Goal: Task Accomplishment & Management: Manage account settings

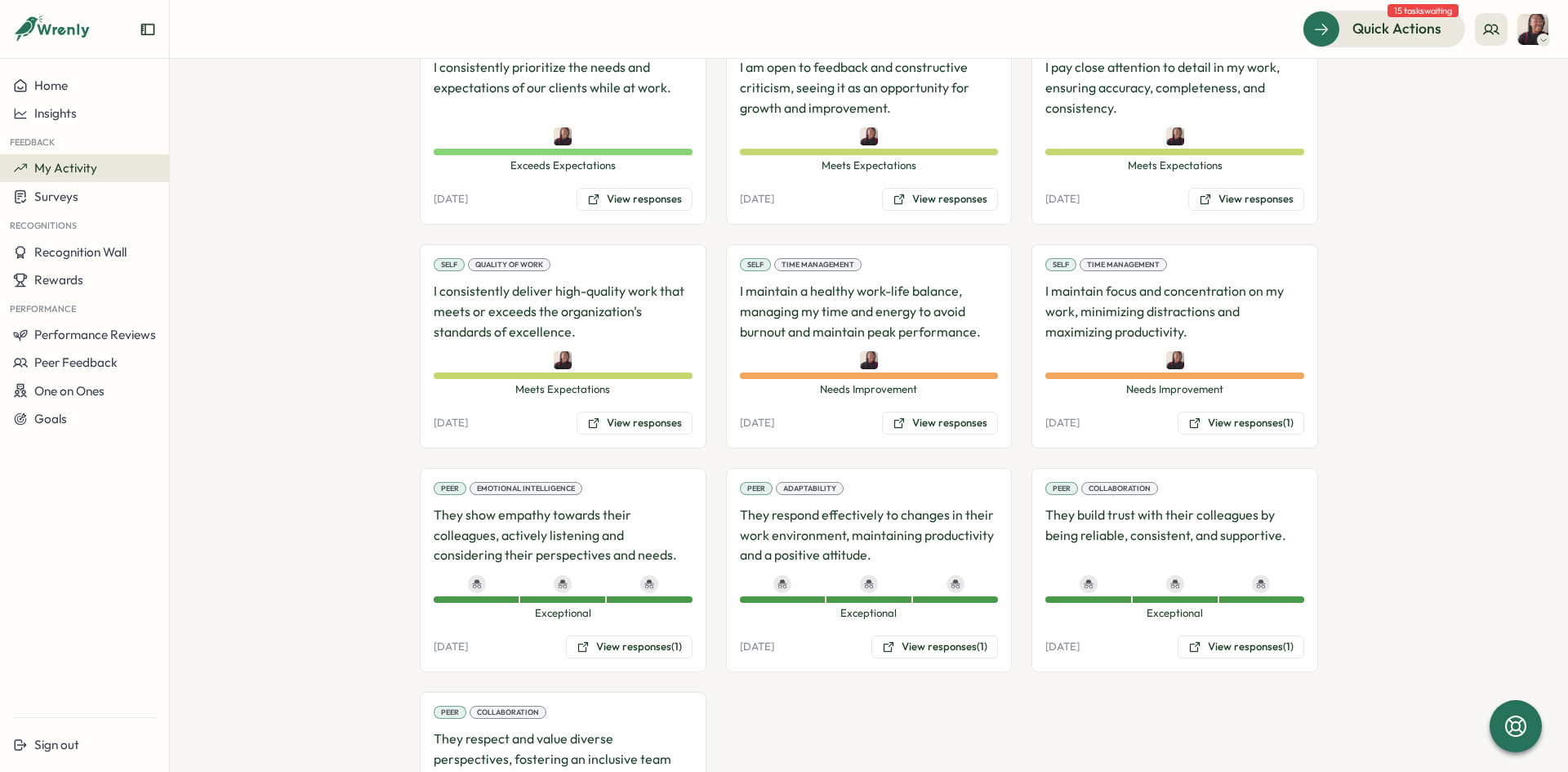
scroll to position [796, 0]
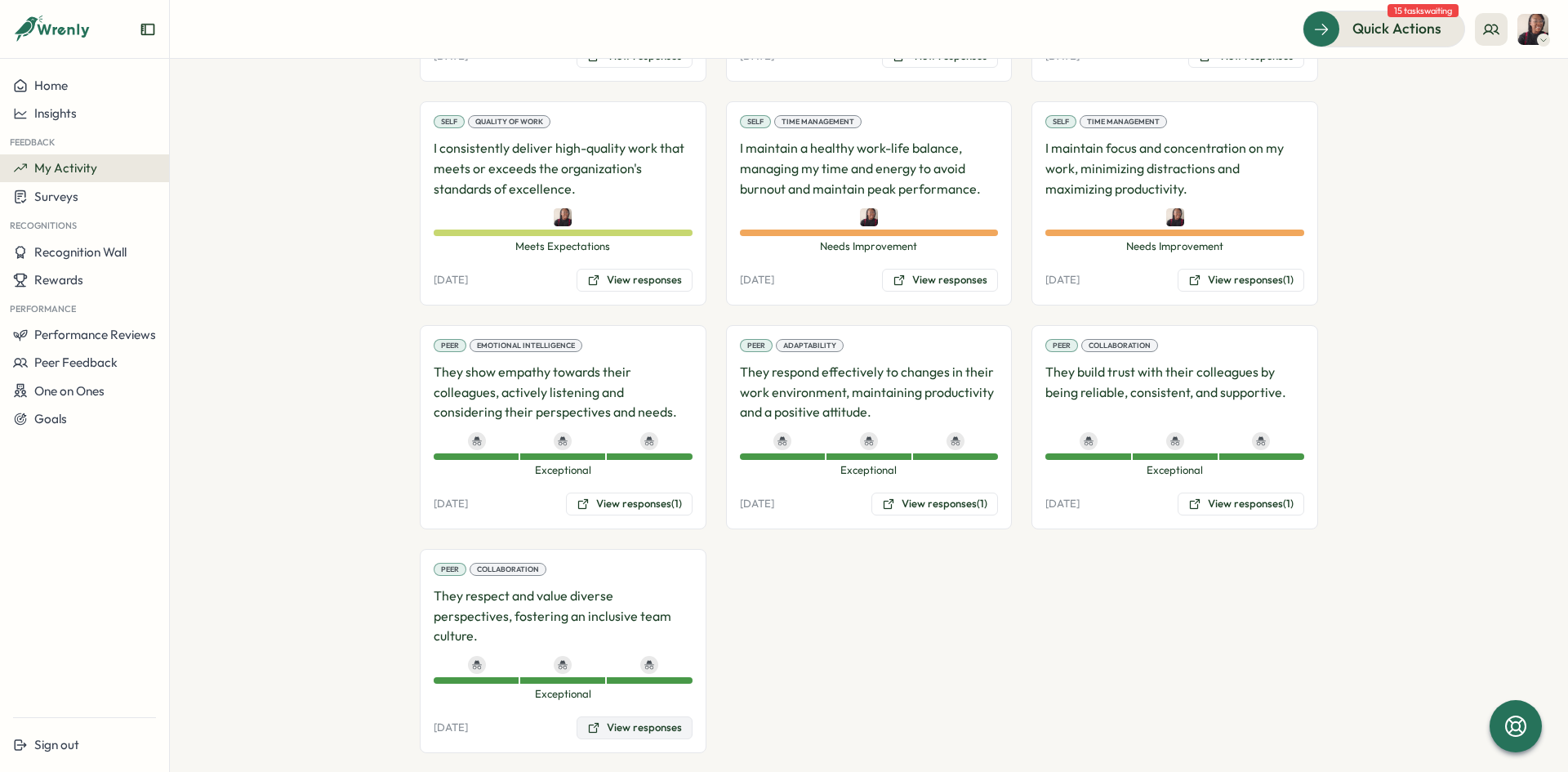
click at [640, 716] on button "View responses" at bounding box center [635, 728] width 116 height 23
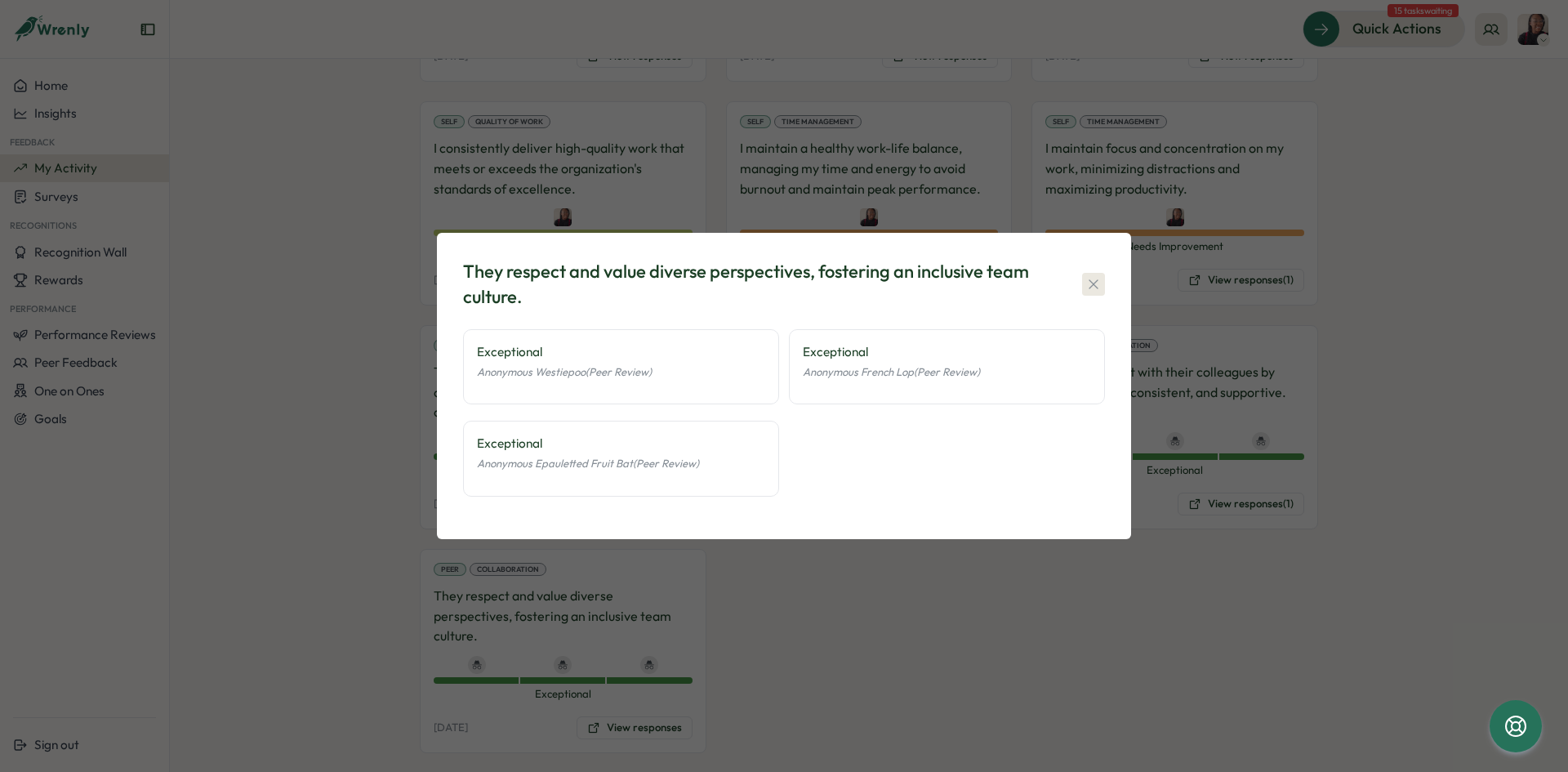
click at [1086, 284] on icon "button" at bounding box center [1093, 284] width 16 height 16
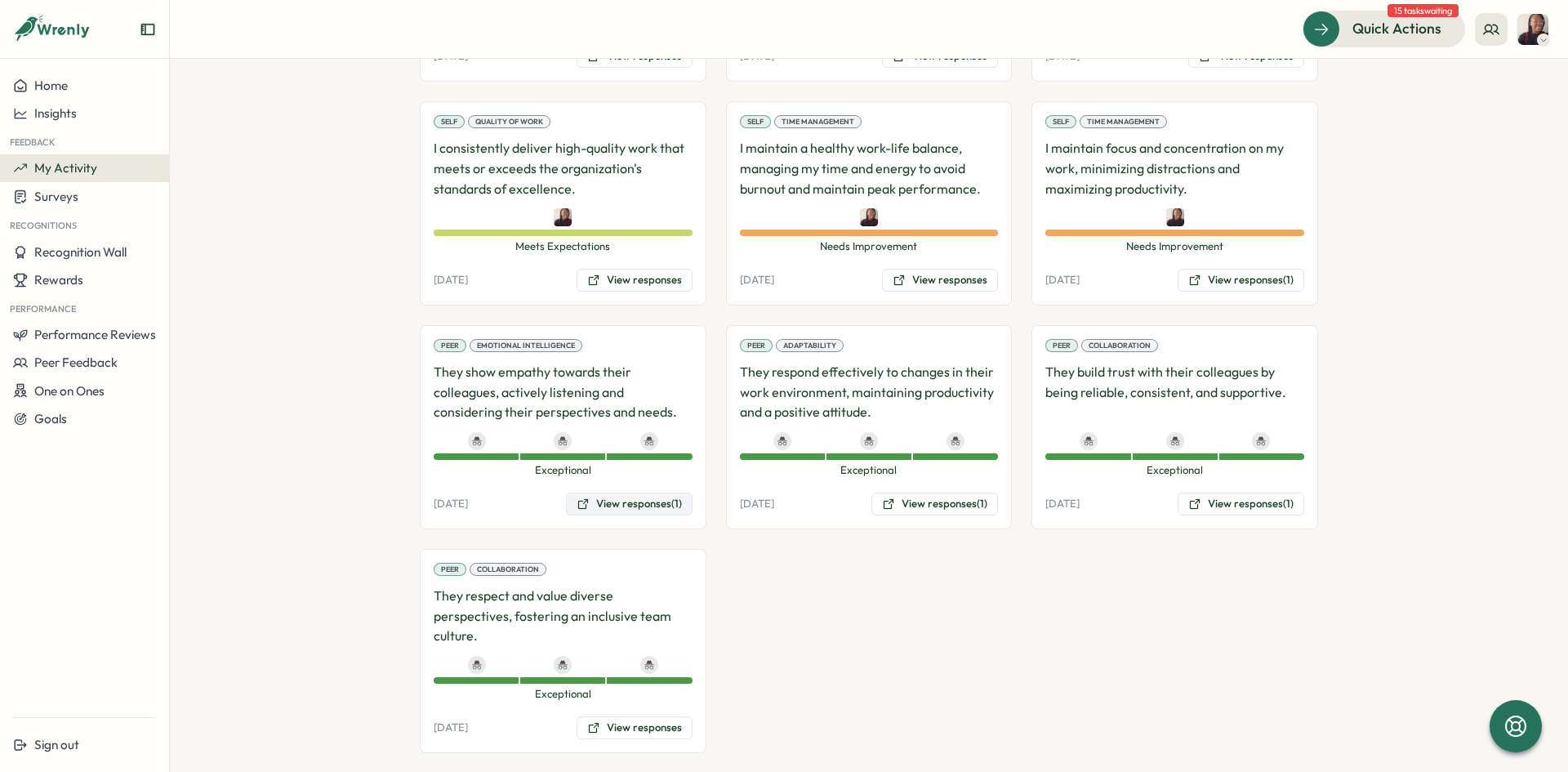
click at [611, 511] on button "View responses (1)" at bounding box center [629, 504] width 126 height 23
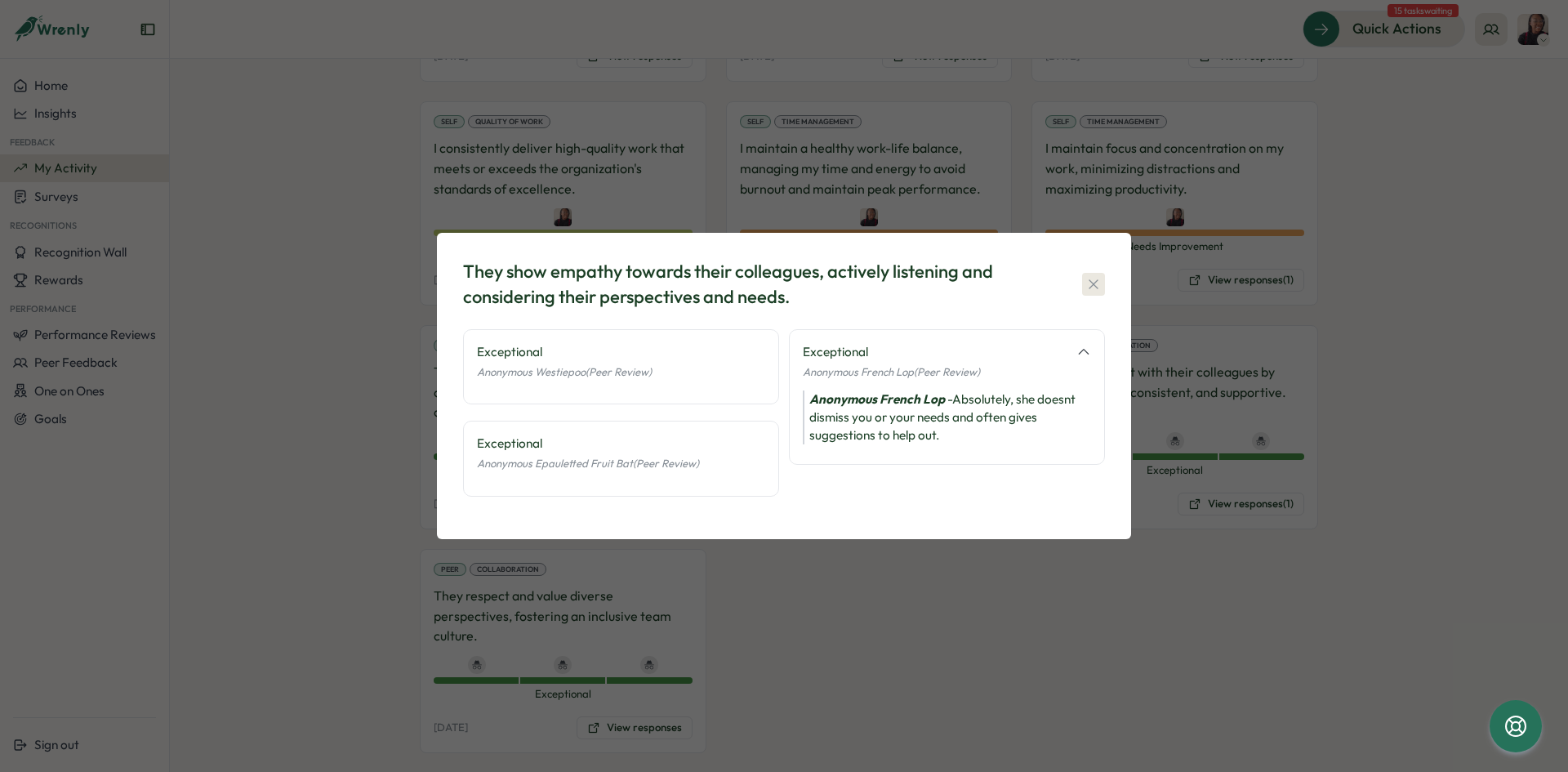
click at [1099, 281] on icon "button" at bounding box center [1093, 284] width 16 height 16
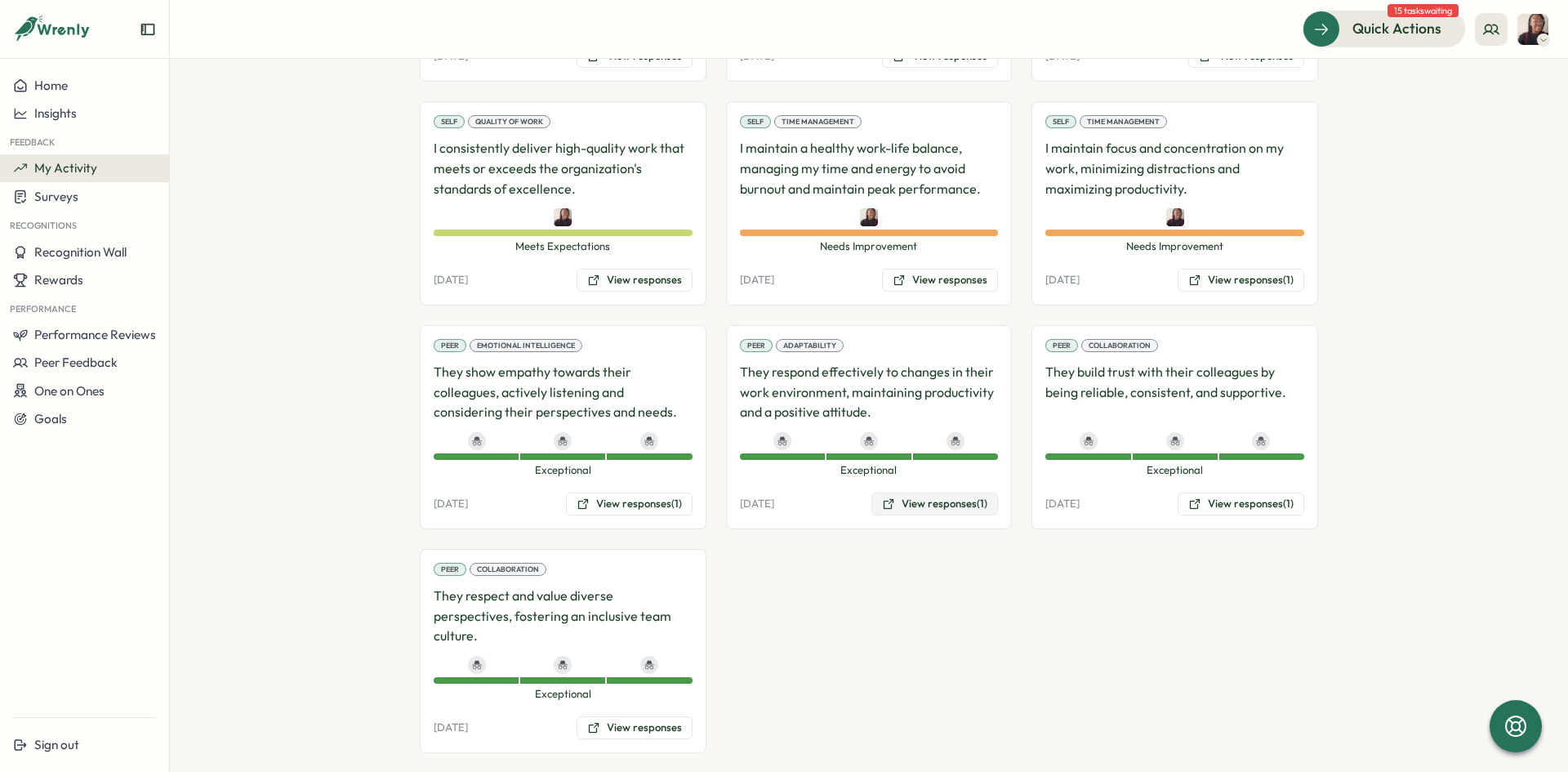
click at [940, 494] on button "View responses (1)" at bounding box center [934, 504] width 126 height 23
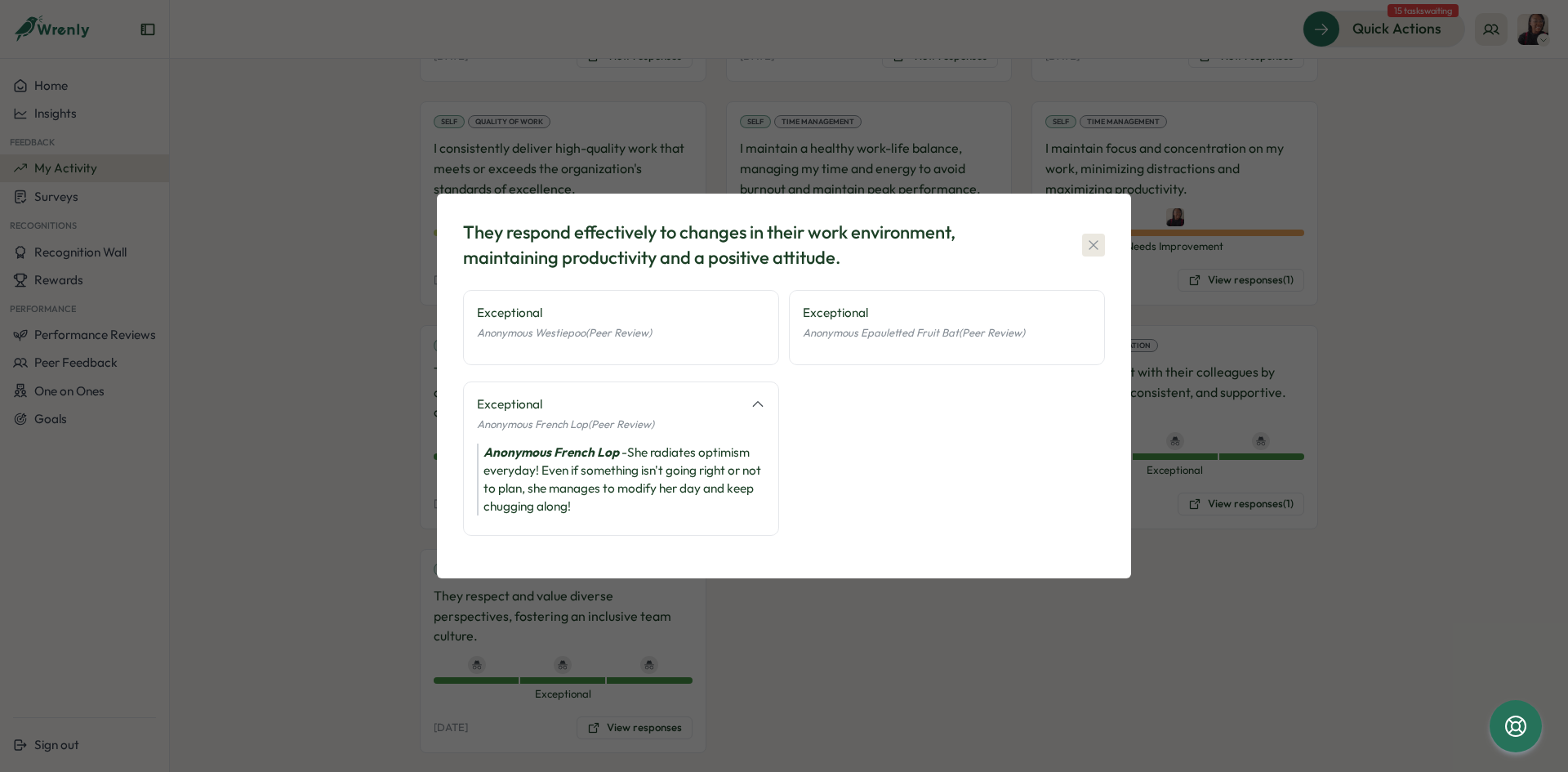
click at [1092, 245] on icon "button" at bounding box center [1093, 245] width 16 height 16
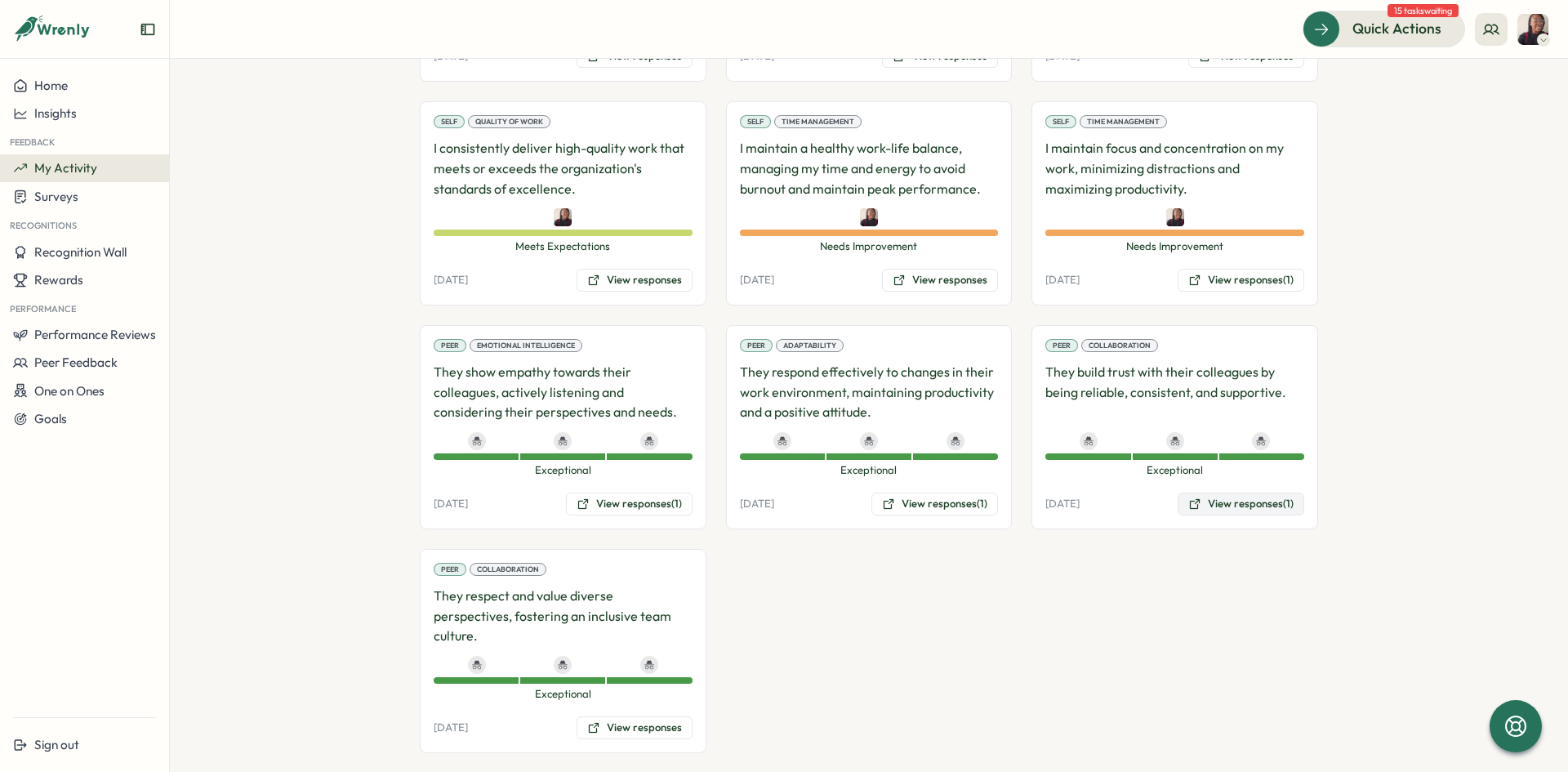
click at [1209, 508] on button "View responses (1)" at bounding box center [1241, 504] width 126 height 23
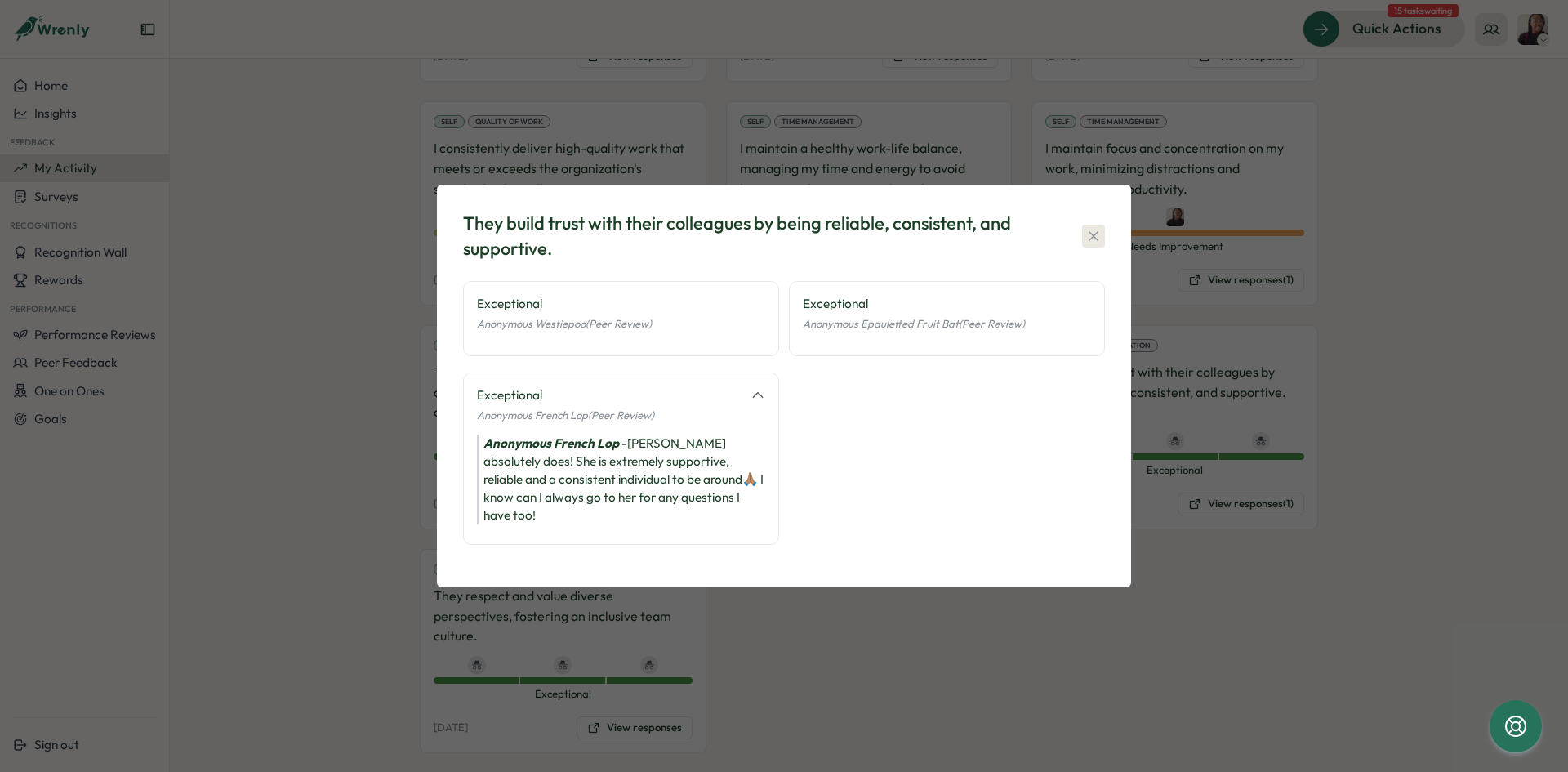
click at [1093, 244] on icon "button" at bounding box center [1093, 235] width 16 height 16
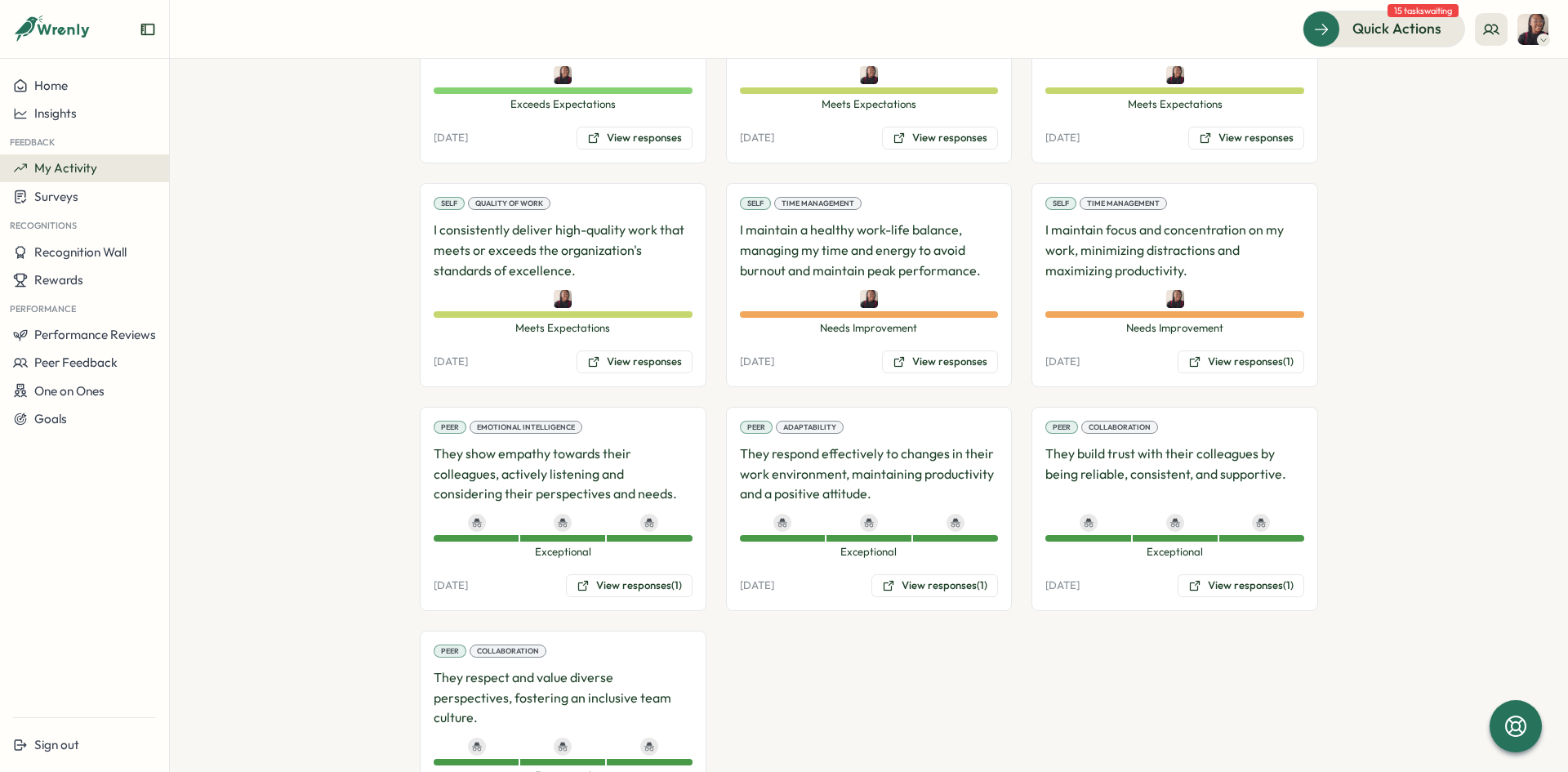
scroll to position [633, 0]
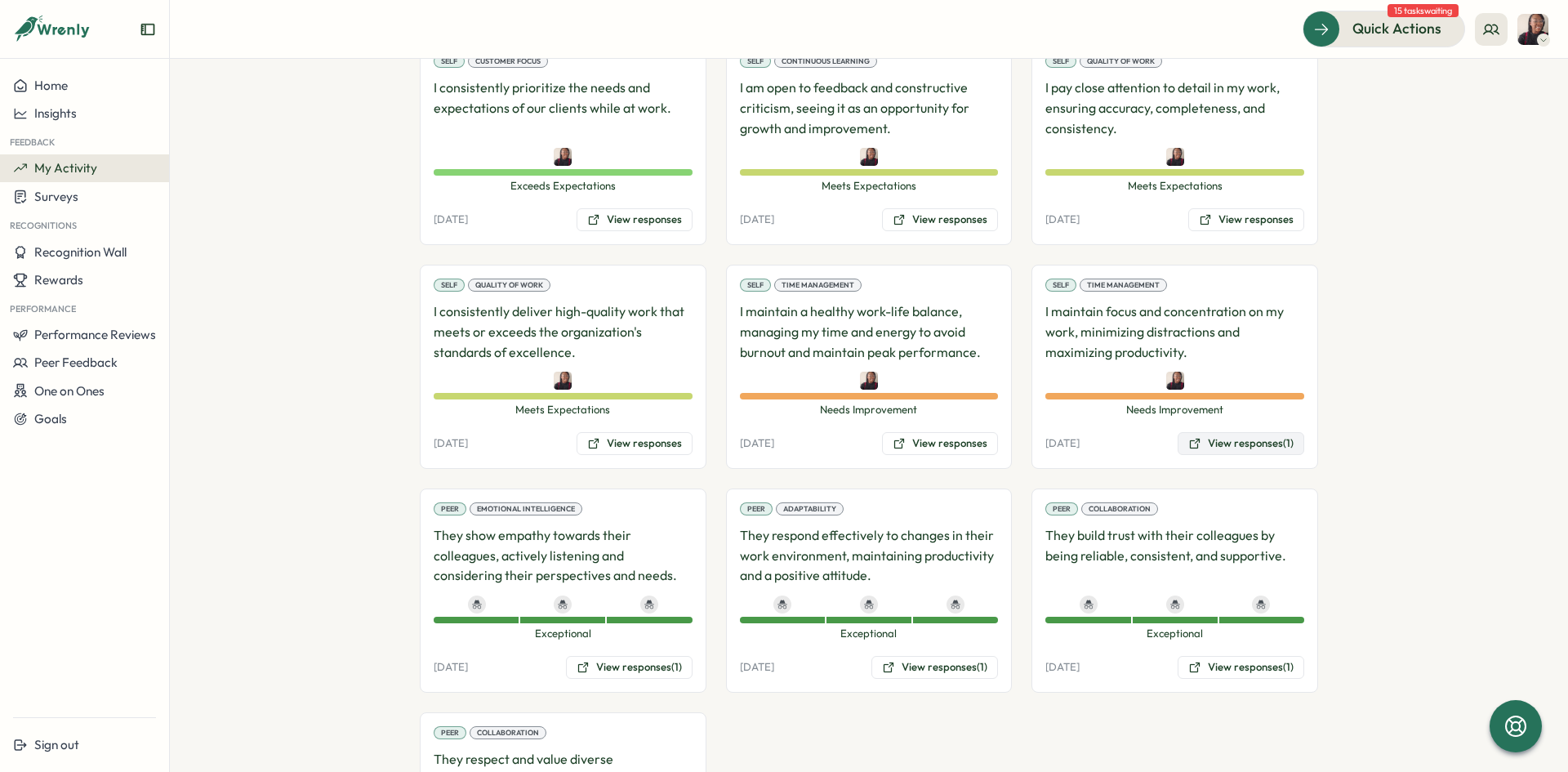
click at [1197, 440] on icon at bounding box center [1196, 444] width 14 height 14
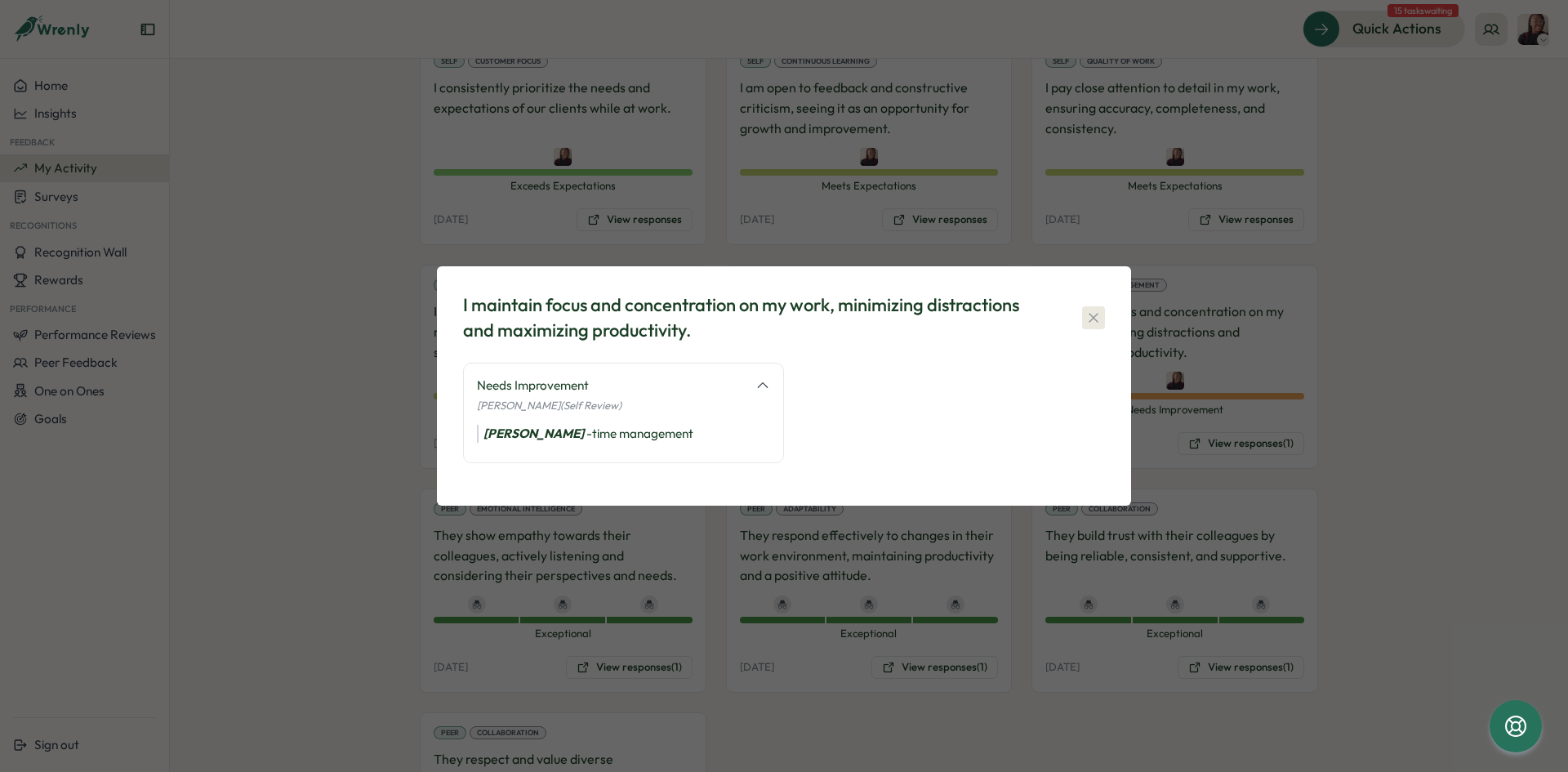
click at [1087, 313] on icon "button" at bounding box center [1093, 317] width 16 height 16
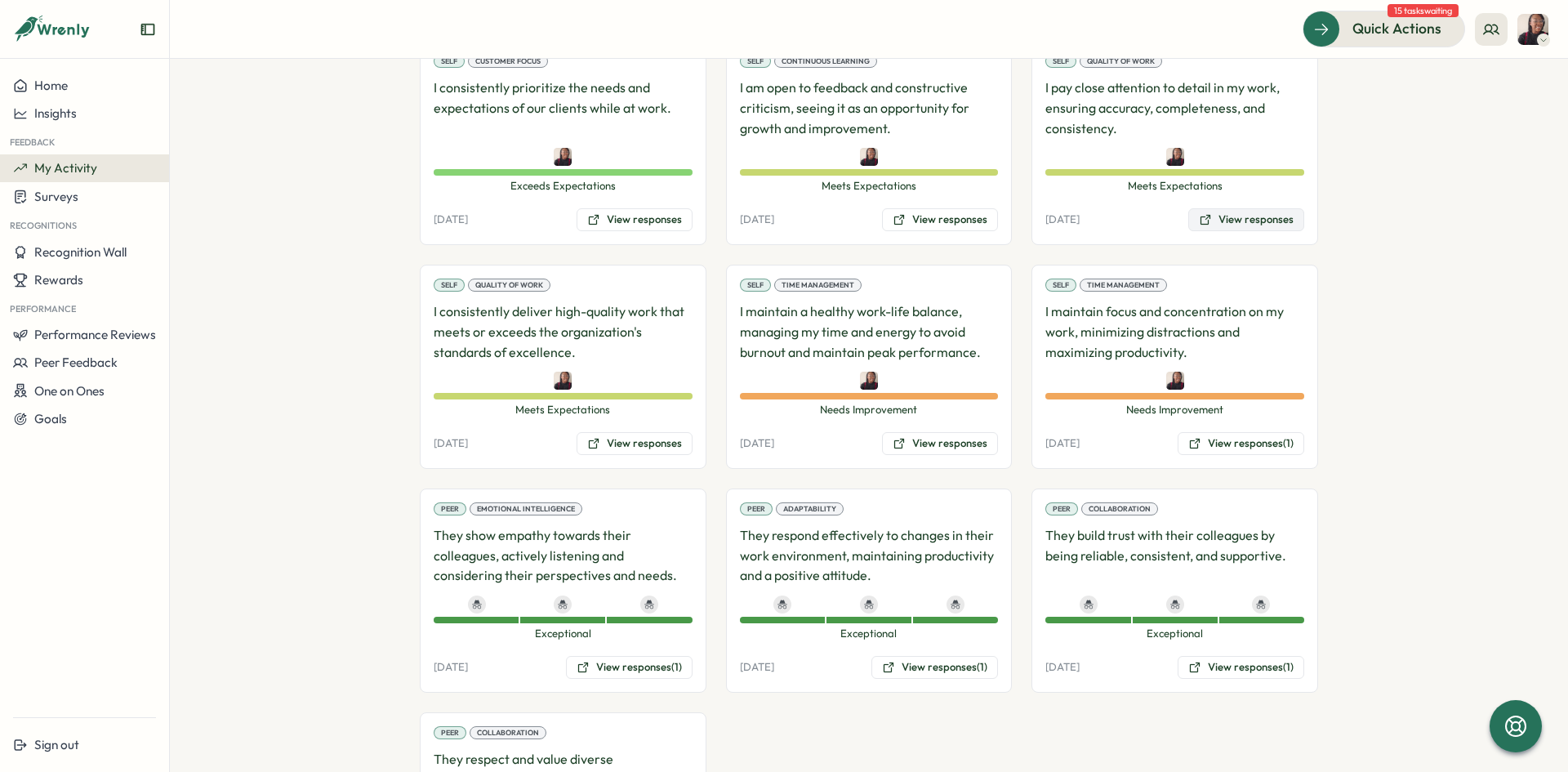
click at [1276, 219] on button "View responses" at bounding box center [1247, 220] width 116 height 23
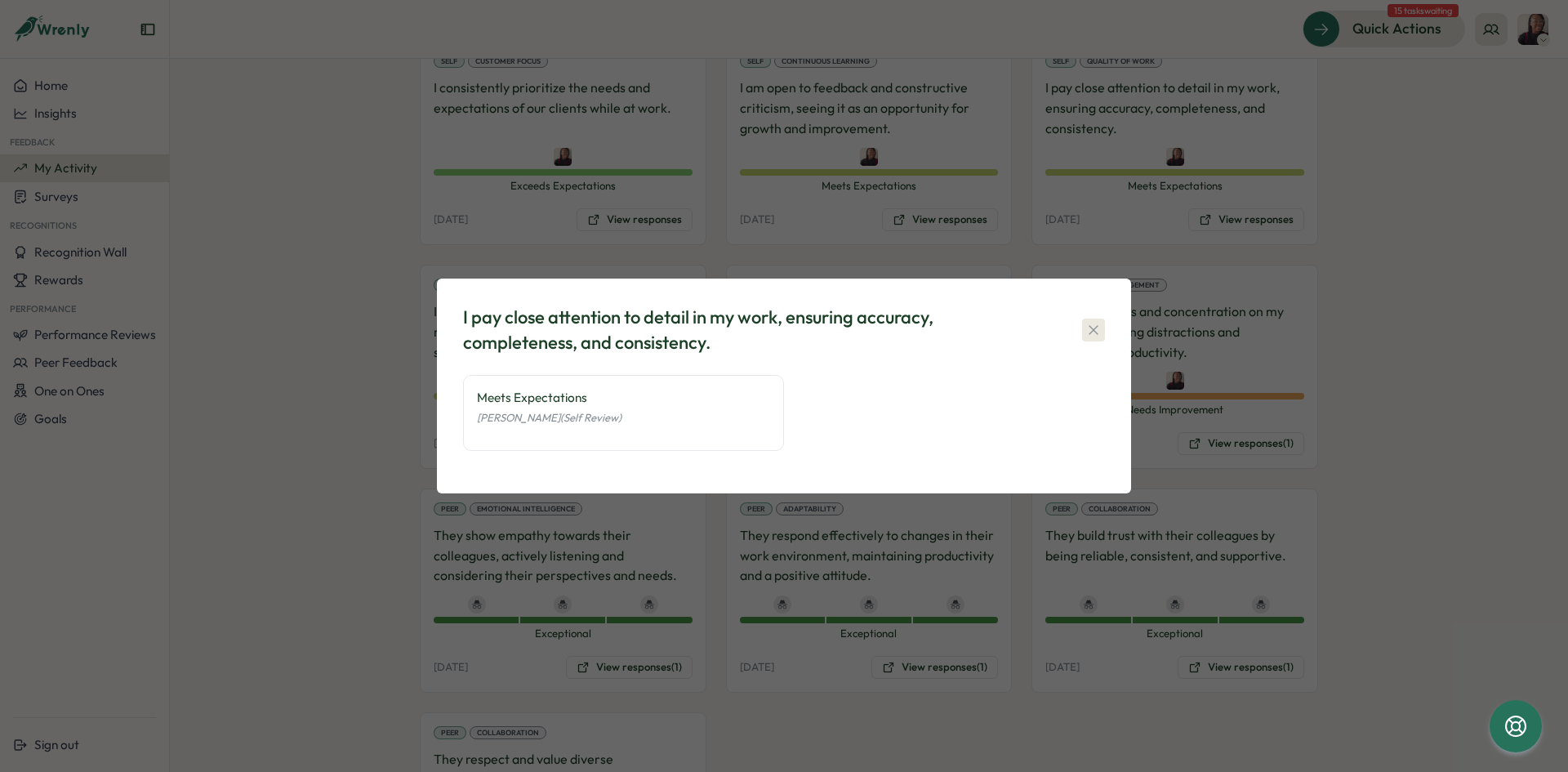
click at [1098, 328] on icon "button" at bounding box center [1093, 330] width 16 height 16
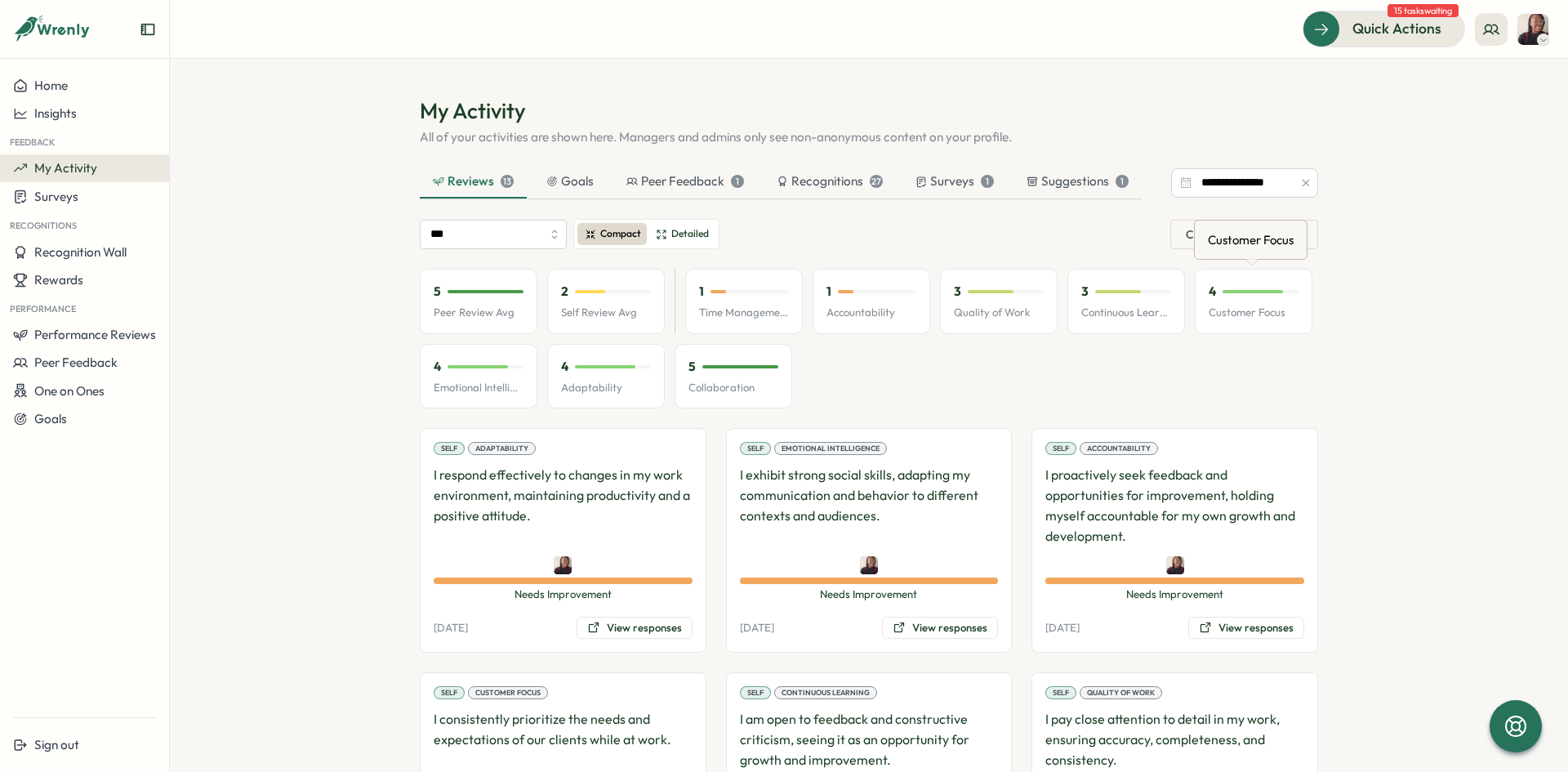
scroll to position [0, 0]
click at [69, 330] on span "Performance Reviews" at bounding box center [96, 335] width 122 height 15
click at [644, 186] on div "Peer Feedback 1" at bounding box center [685, 182] width 118 height 18
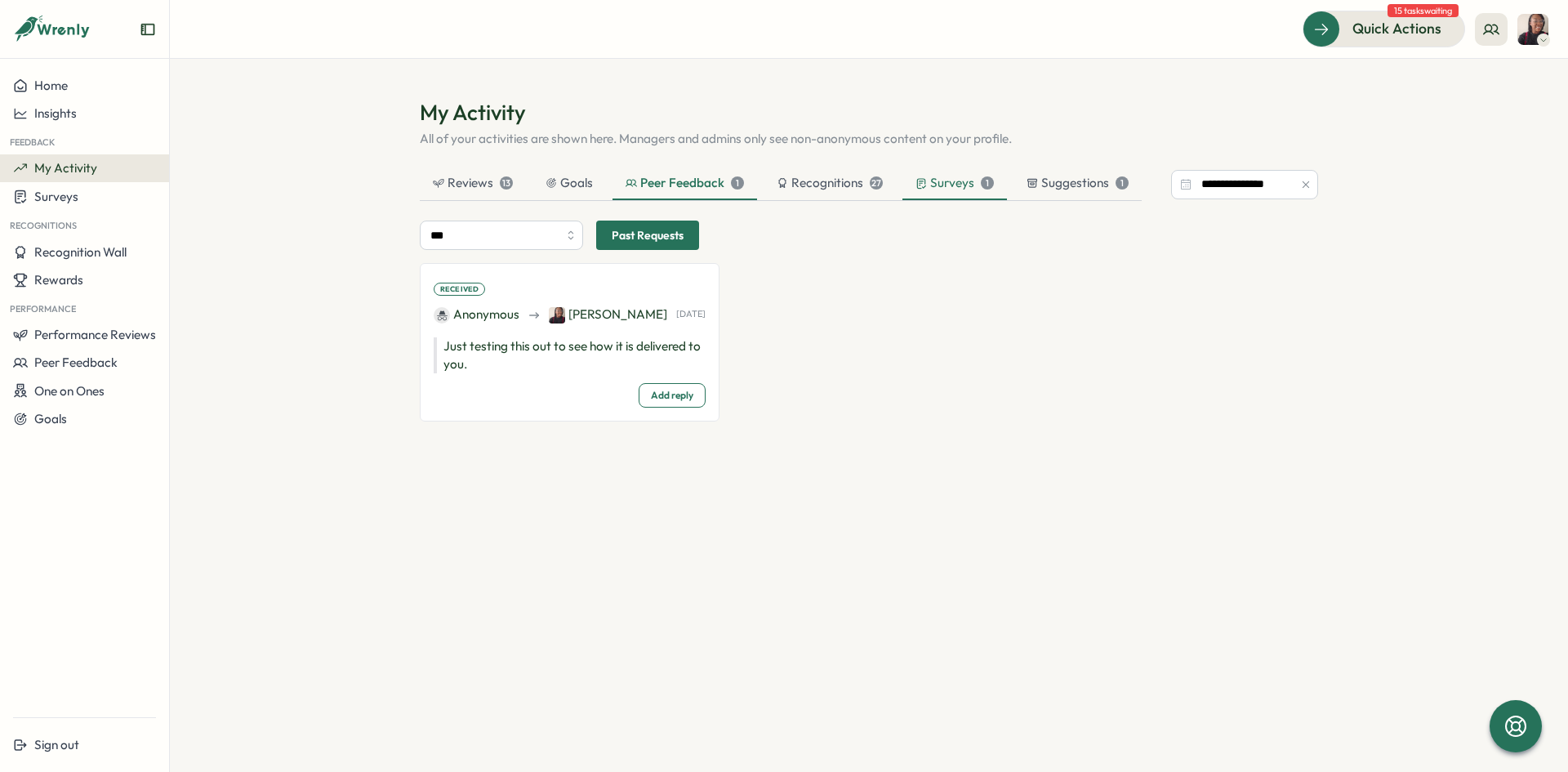
click at [940, 183] on div "Surveys 1" at bounding box center [954, 182] width 78 height 18
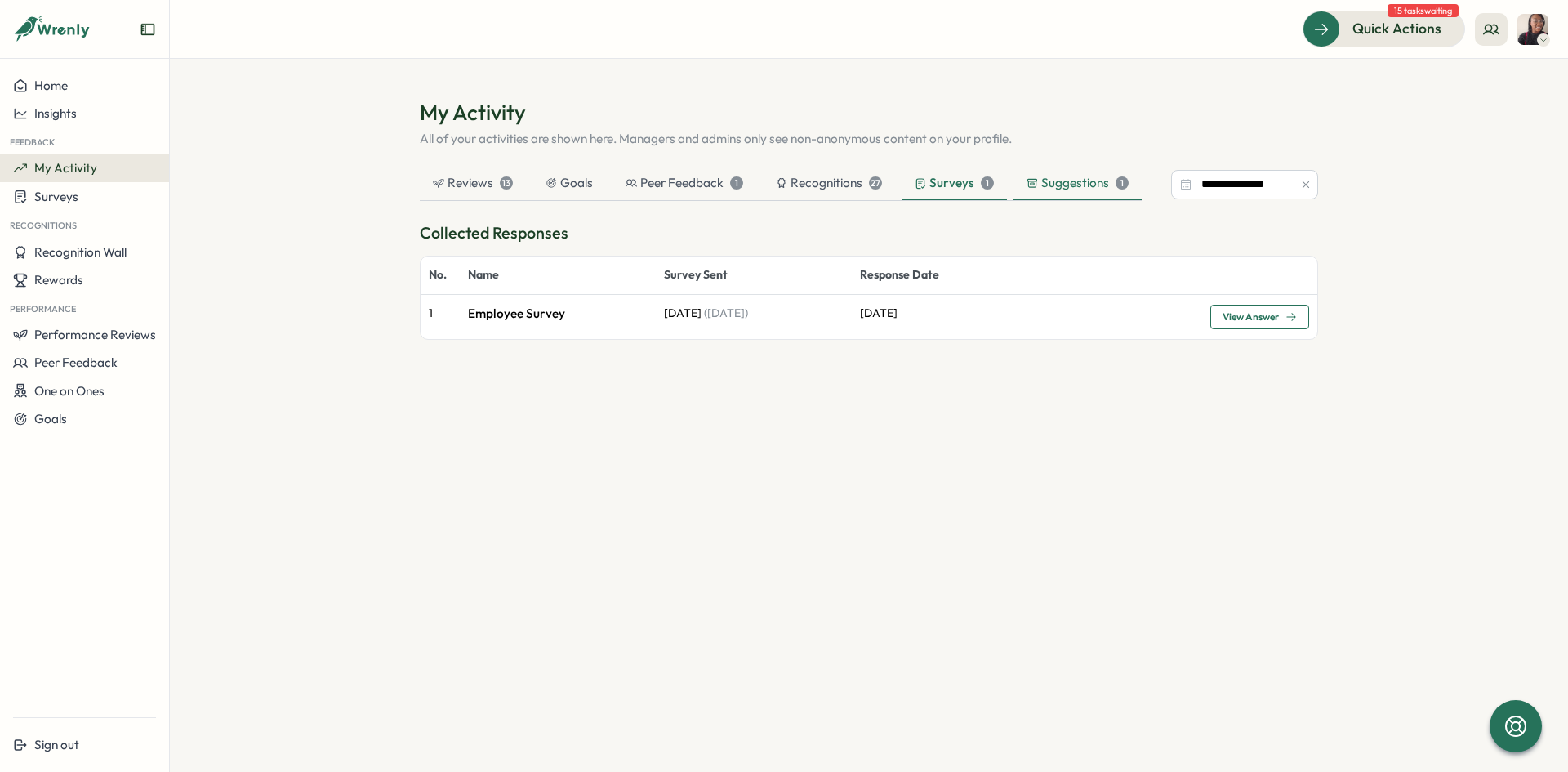
click at [1067, 190] on div "Suggestions 1" at bounding box center [1078, 182] width 102 height 18
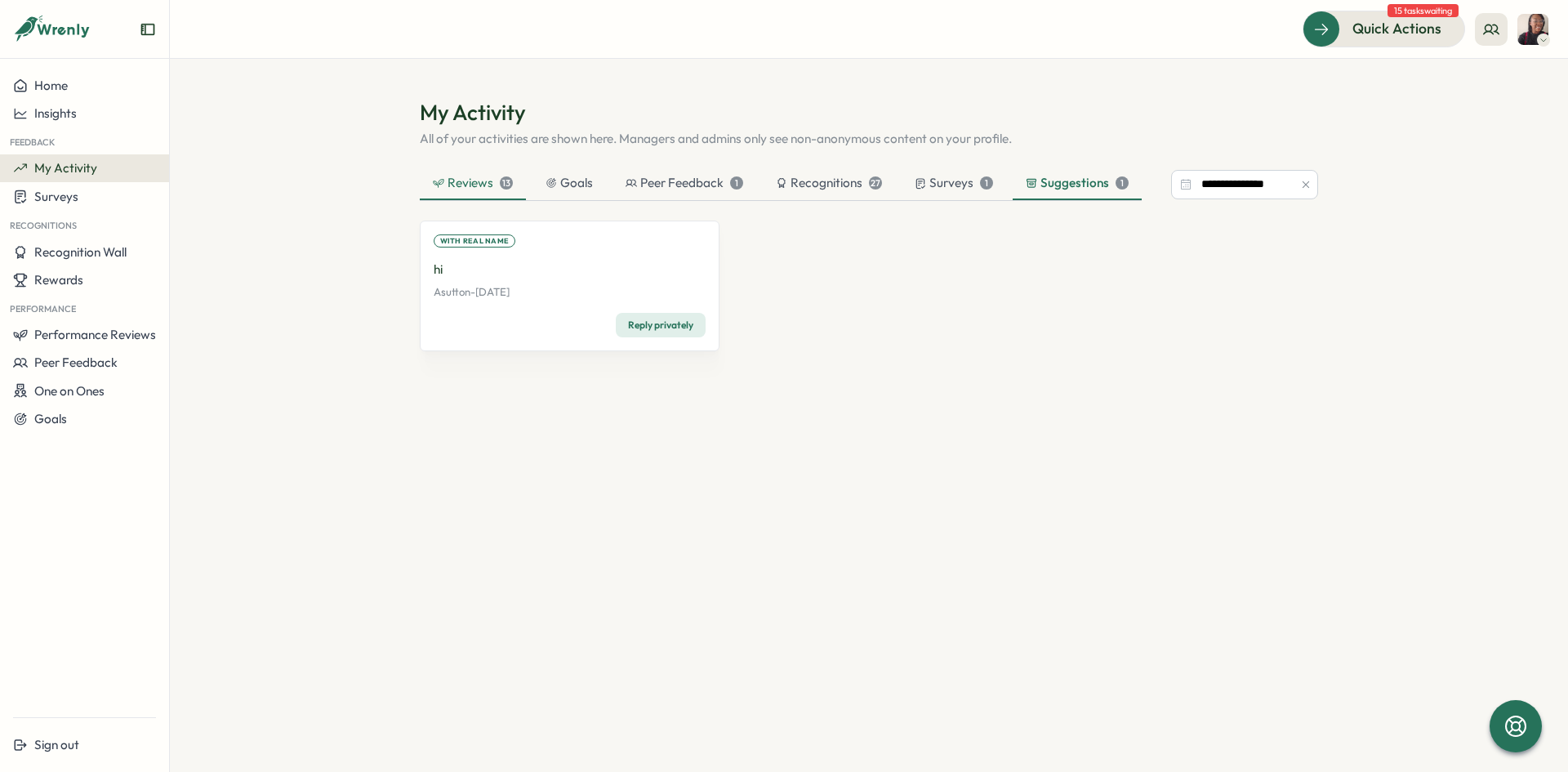
click at [492, 196] on div "Reviews 13" at bounding box center [473, 184] width 106 height 33
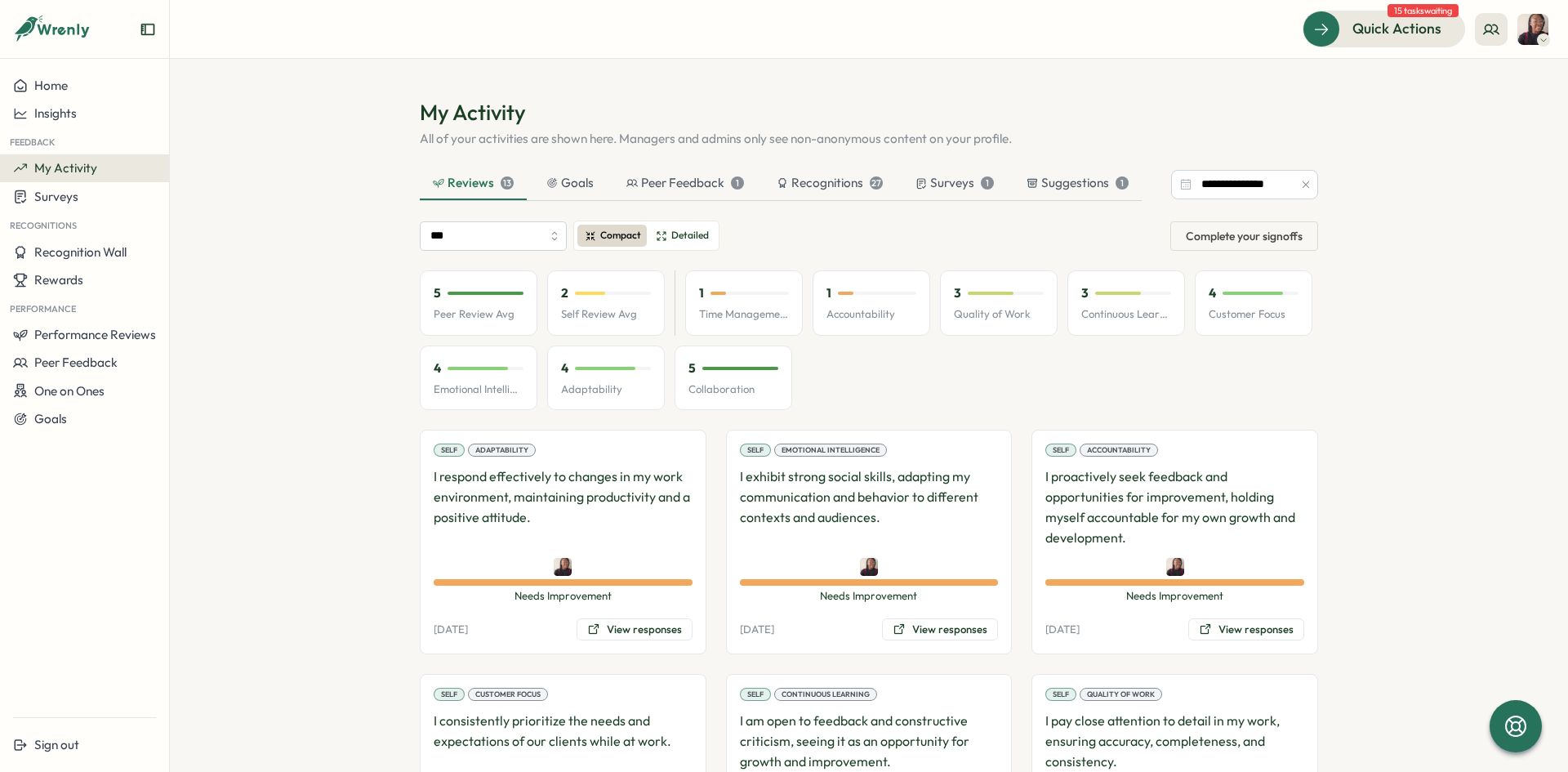
click at [1440, 16] on span "15 tasks waiting" at bounding box center [1423, 11] width 71 height 14
click at [1323, 30] on div "Quick Actions" at bounding box center [1374, 29] width 148 height 21
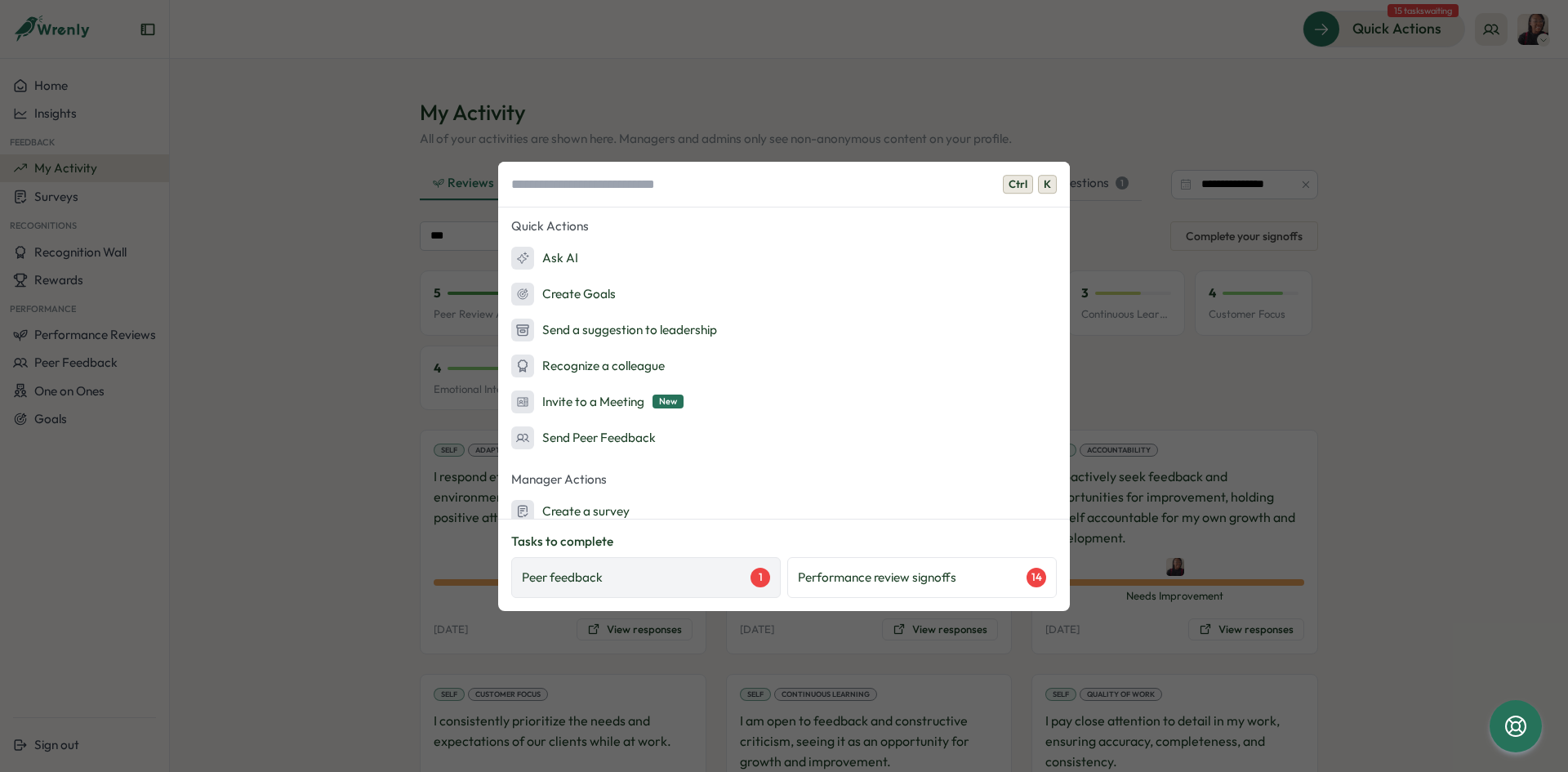
click at [743, 586] on div "Peer feedback 1" at bounding box center [646, 577] width 248 height 19
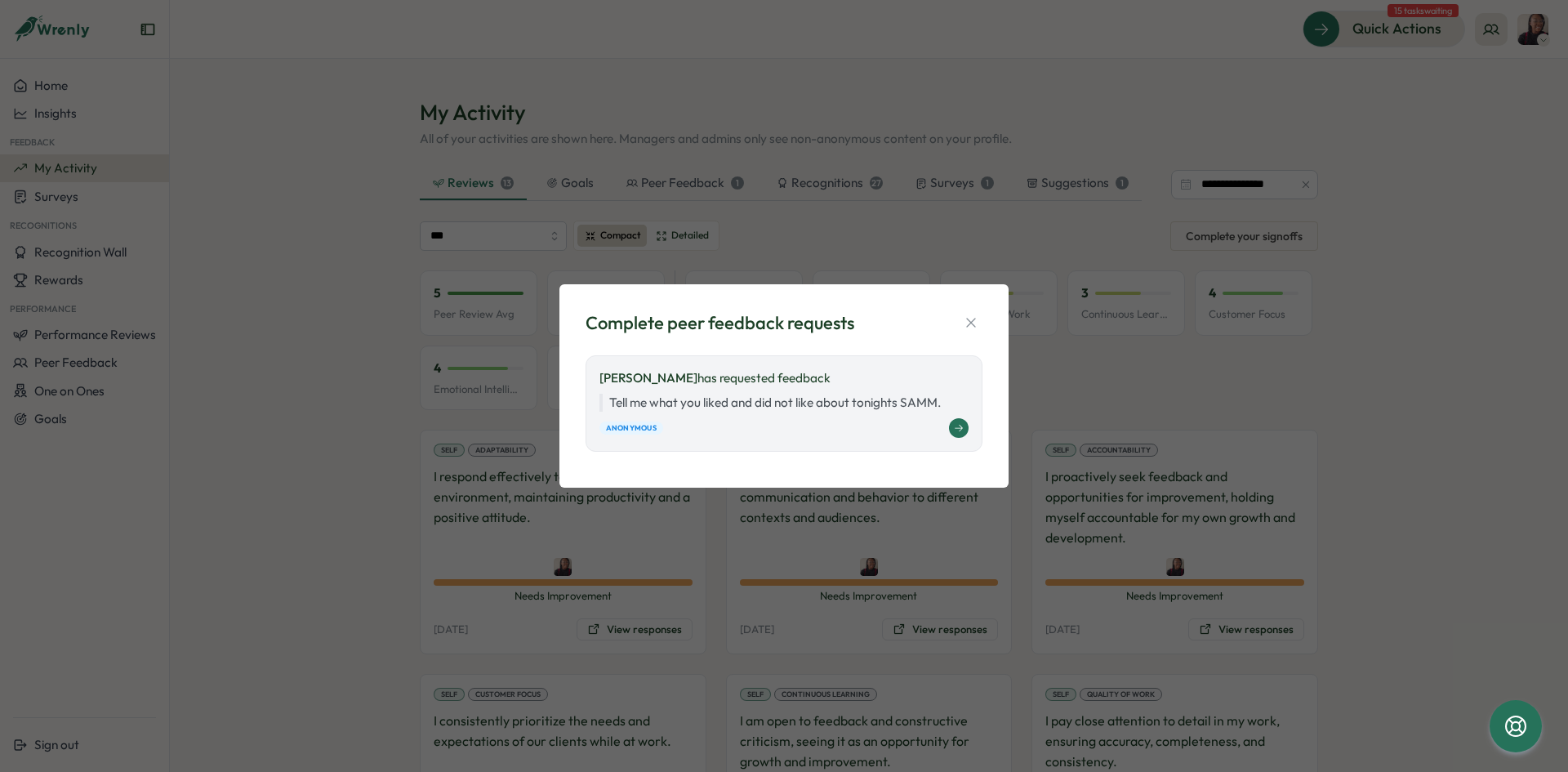
click at [955, 425] on icon at bounding box center [959, 428] width 10 height 10
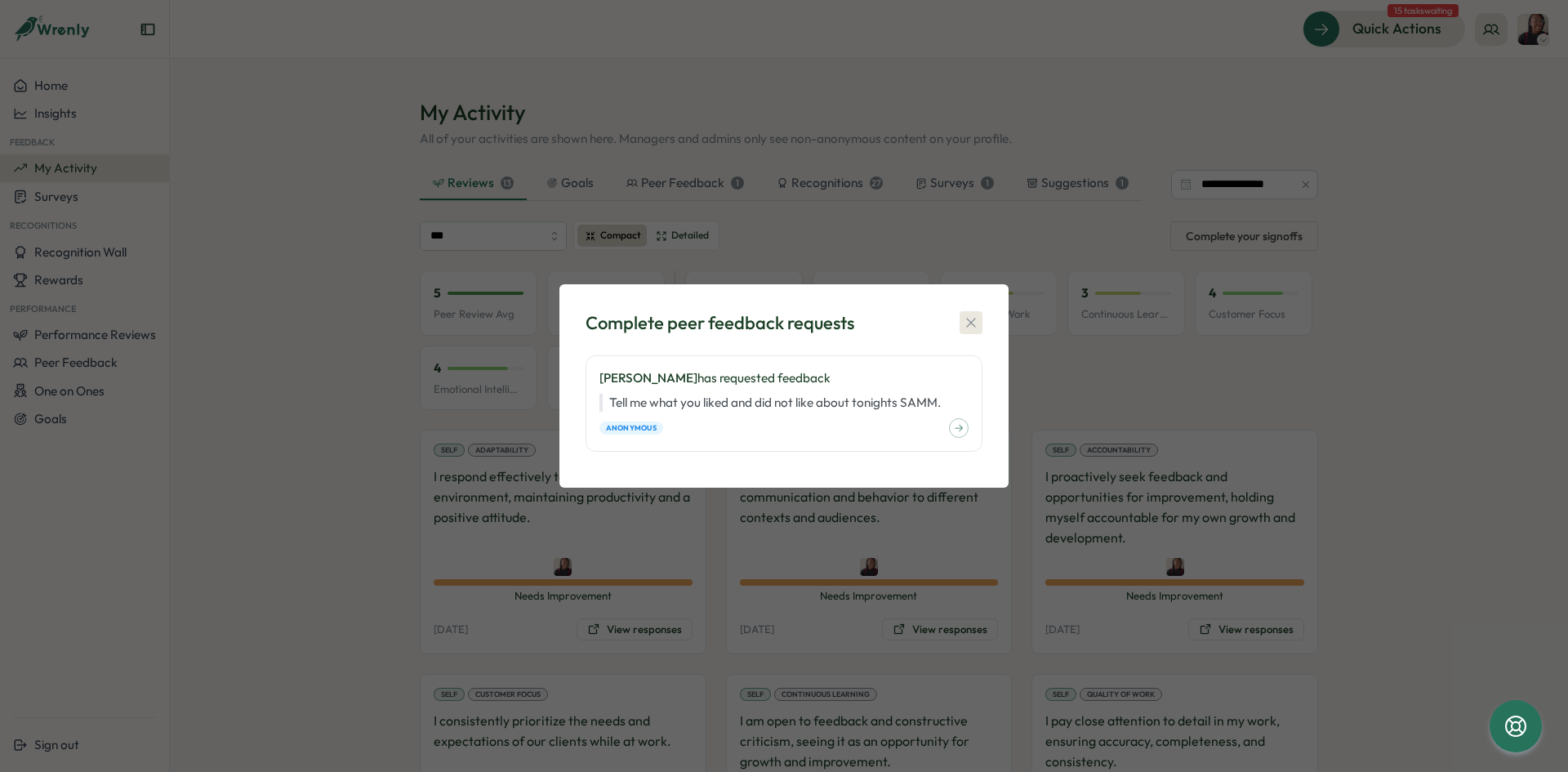
click at [969, 317] on icon "button" at bounding box center [971, 322] width 16 height 16
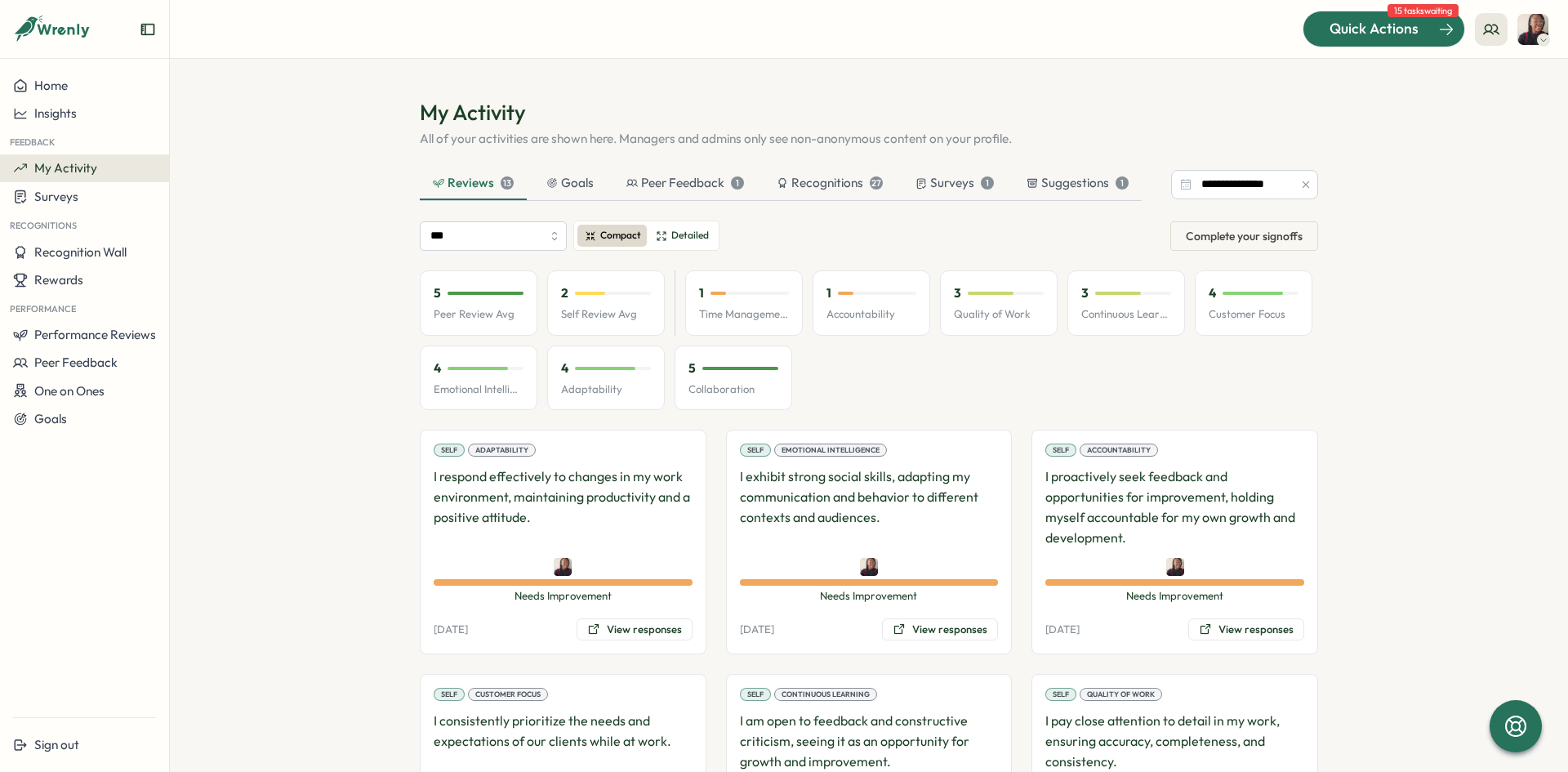
click at [1366, 30] on span "Quick Actions" at bounding box center [1374, 29] width 89 height 21
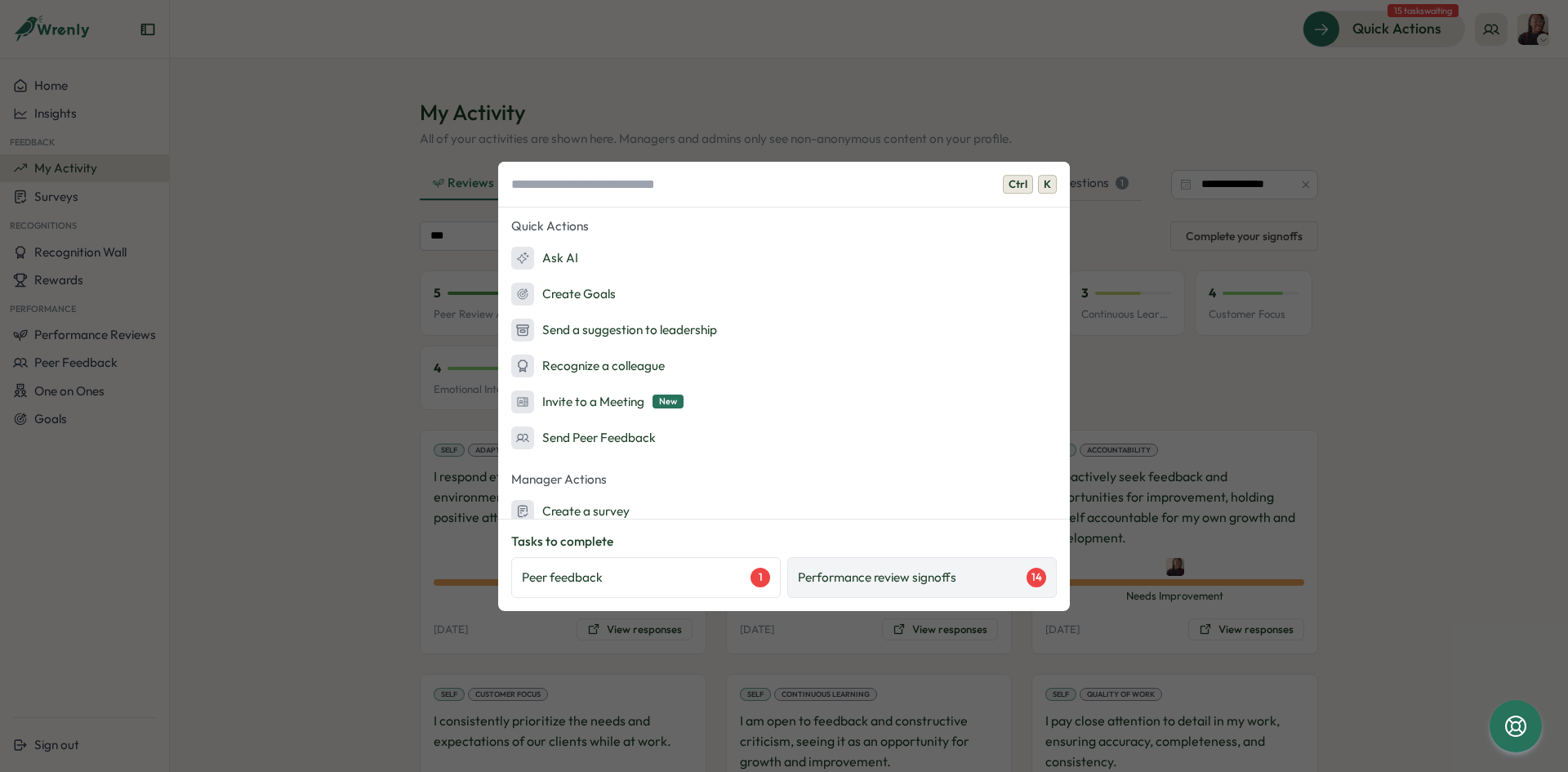
click at [986, 589] on div "Performance review signoffs 14" at bounding box center [922, 577] width 269 height 41
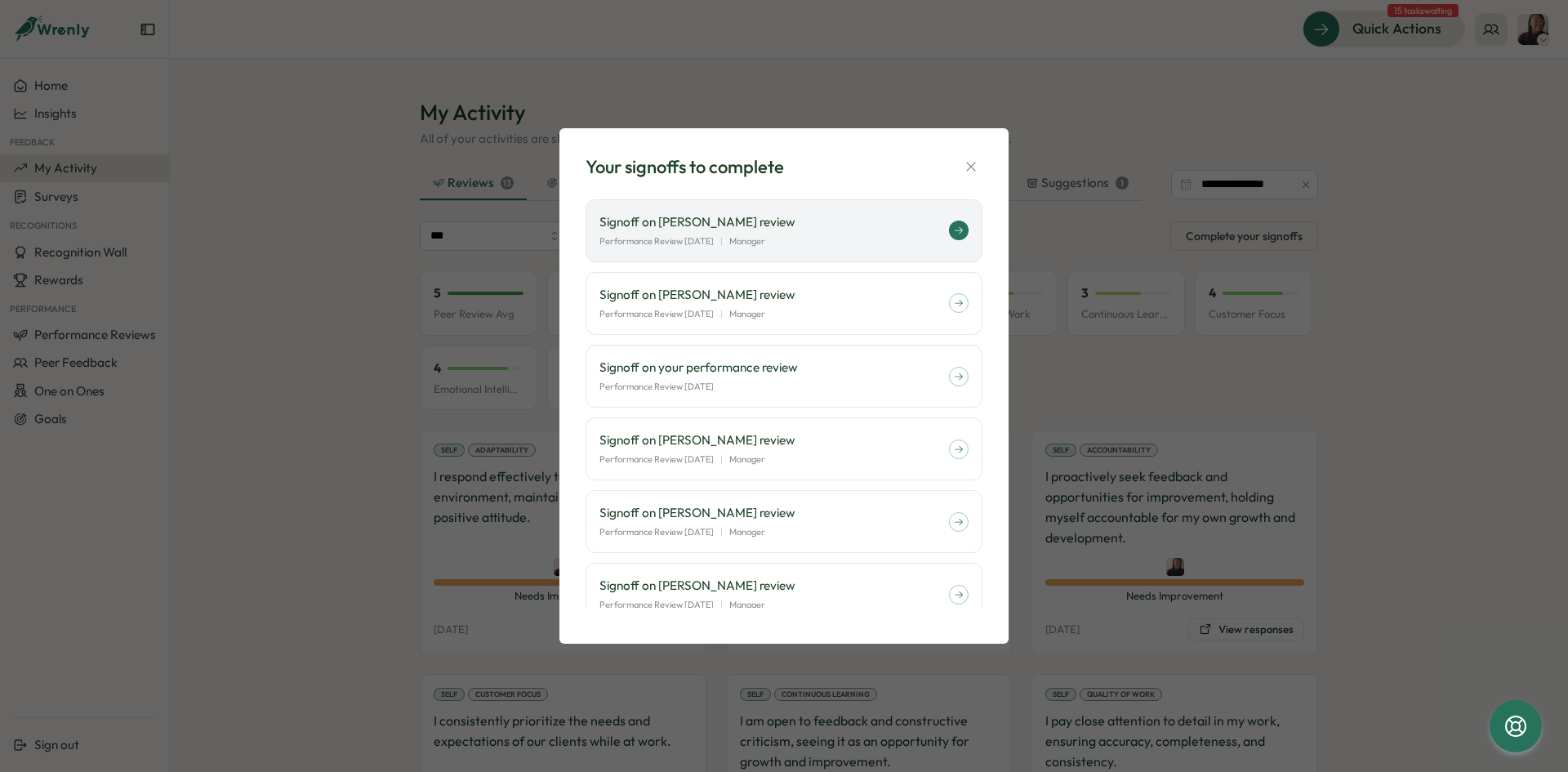
click at [954, 234] on icon at bounding box center [959, 231] width 10 height 10
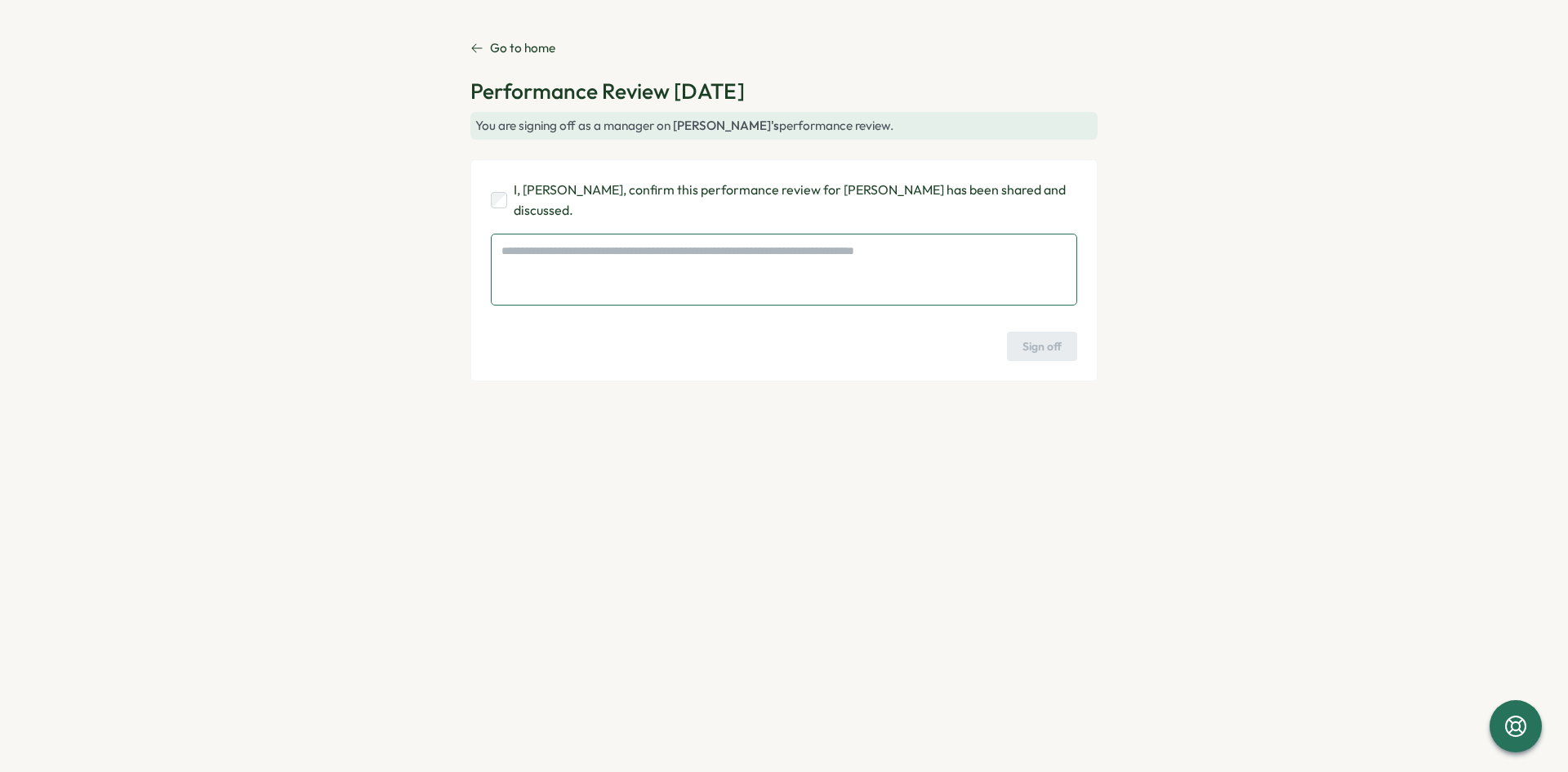
click at [742, 262] on textarea at bounding box center [784, 269] width 587 height 71
click at [486, 44] on link "Go to home" at bounding box center [513, 48] width 85 height 18
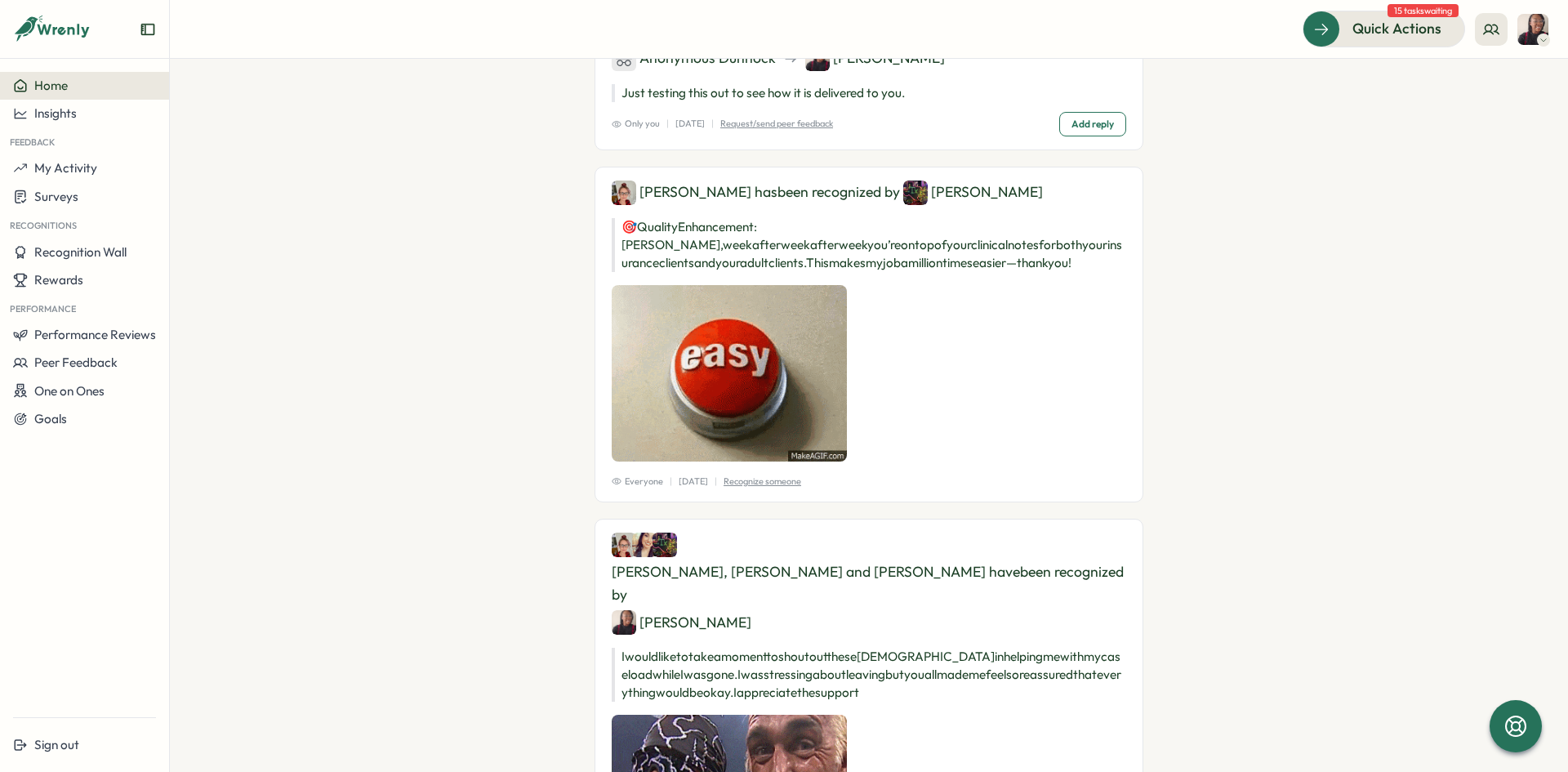
scroll to position [245, 0]
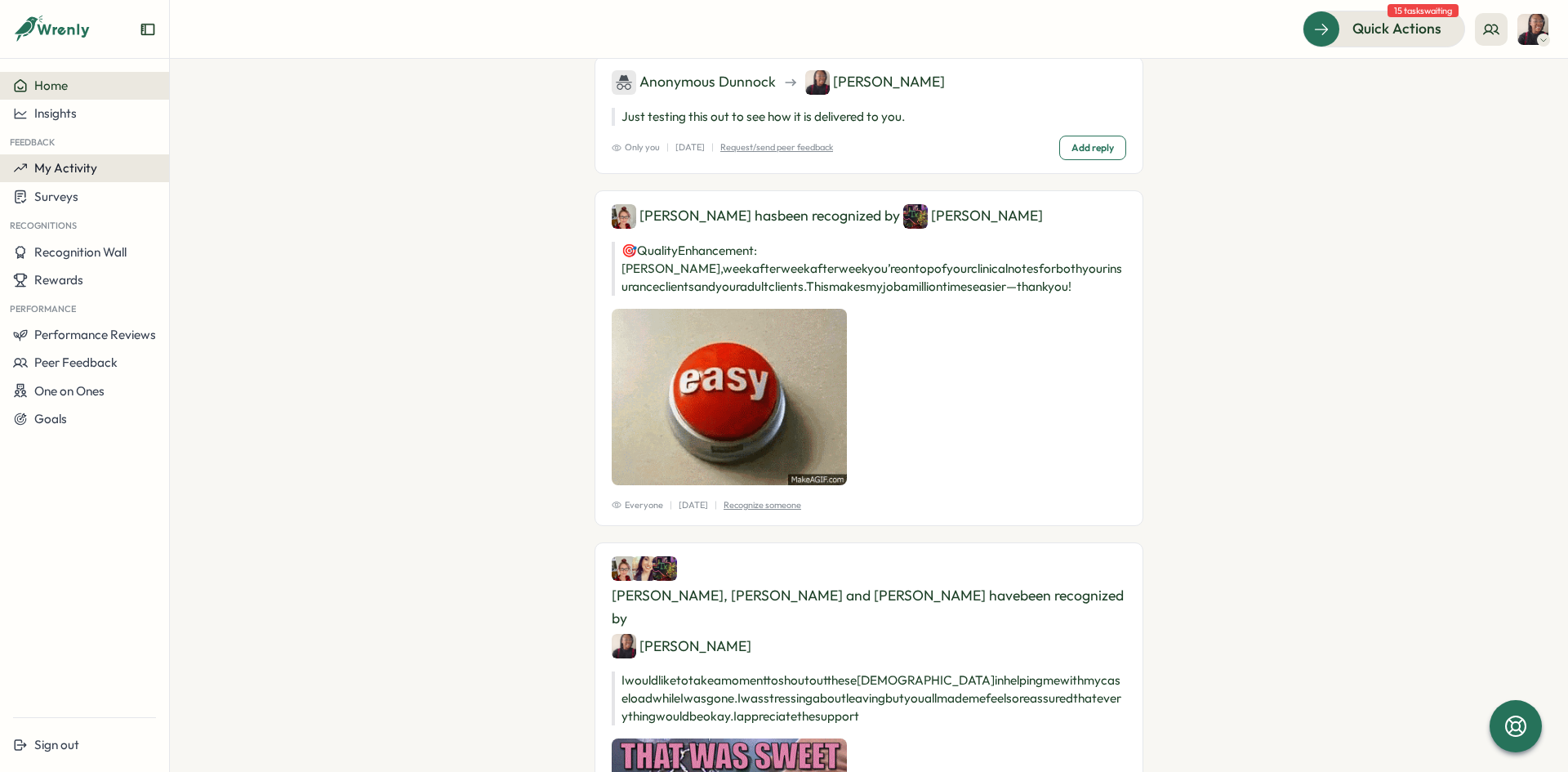
click at [46, 166] on span "My Activity" at bounding box center [66, 168] width 63 height 15
